Goal: Transaction & Acquisition: Download file/media

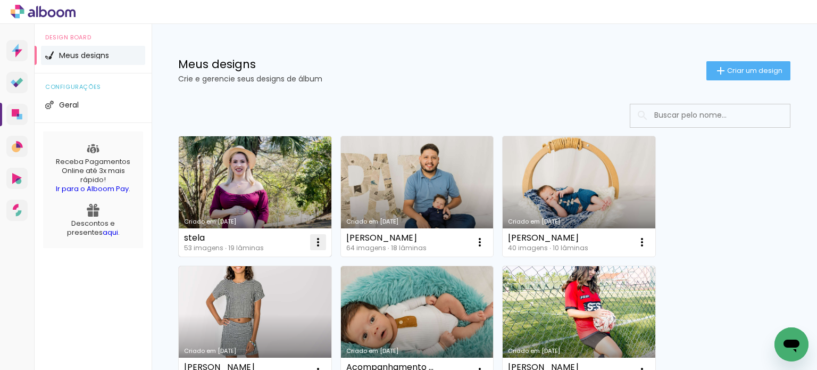
click at [321, 240] on iron-icon at bounding box center [318, 242] width 13 height 13
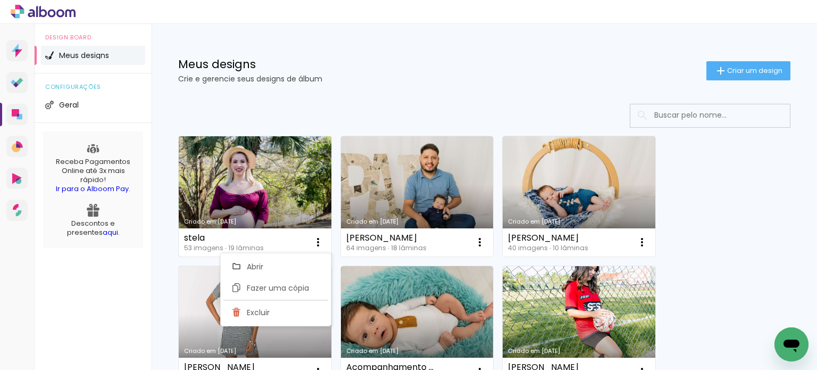
click at [275, 191] on link "Criado em [DATE]" at bounding box center [255, 196] width 153 height 120
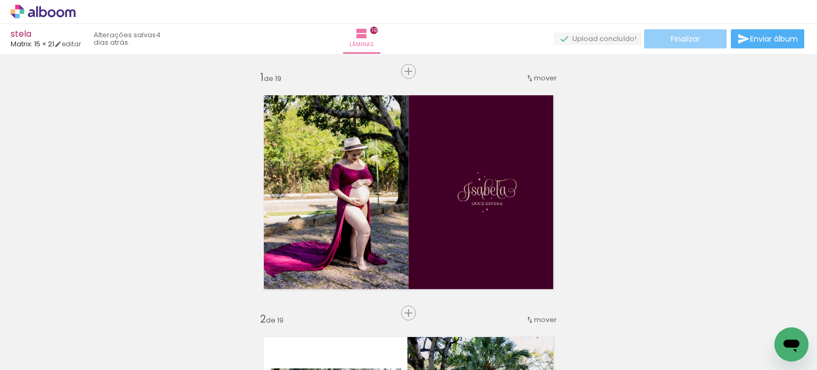
click at [691, 37] on span "Finalizar" at bounding box center [684, 38] width 29 height 7
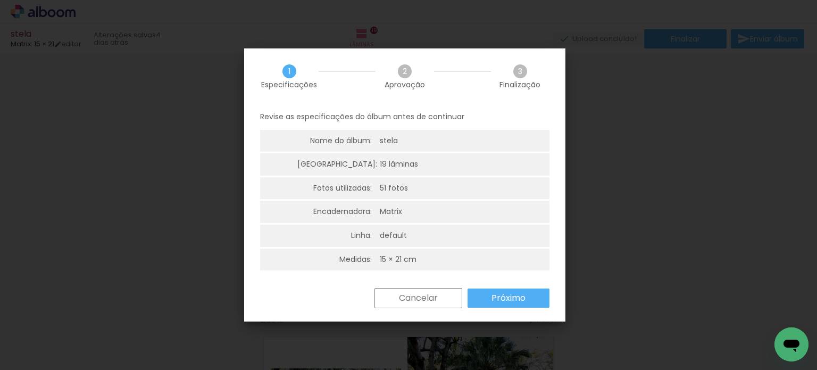
click at [0, 0] on slot "Próximo" at bounding box center [0, 0] width 0 height 0
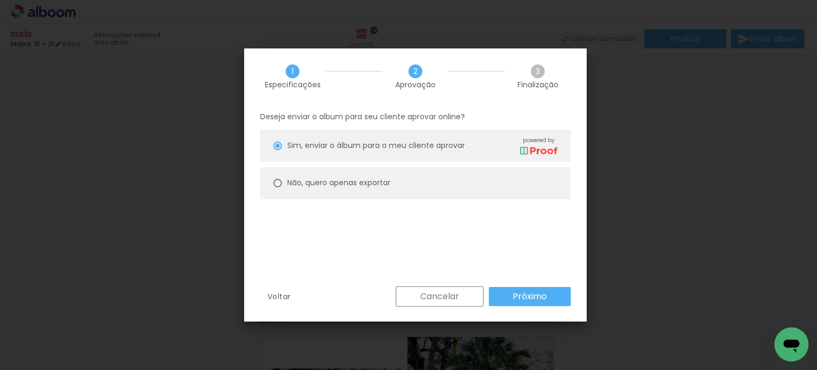
click at [470, 182] on paper-radio-button "Não, quero apenas exportar" at bounding box center [415, 183] width 311 height 32
type paper-radio-button "on"
click at [0, 0] on slot "Próximo" at bounding box center [0, 0] width 0 height 0
type input "Alta, 300 DPI"
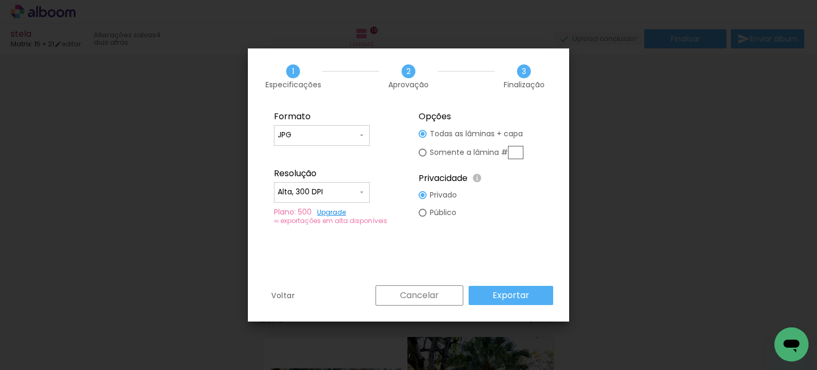
click at [0, 0] on slot "Exportar" at bounding box center [0, 0] width 0 height 0
